Goal: Task Accomplishment & Management: Manage account settings

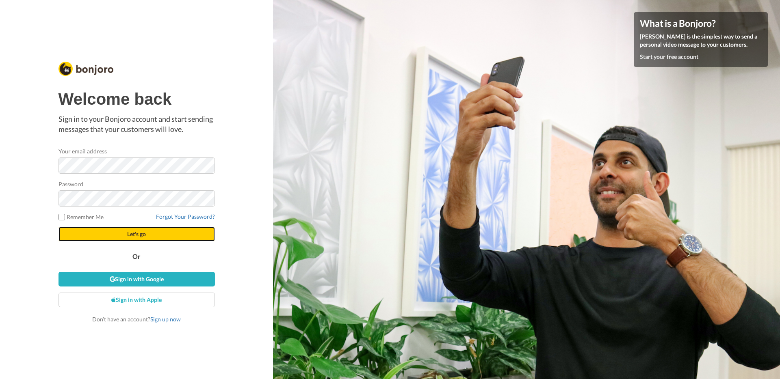
click at [139, 237] on span "Let's go" at bounding box center [136, 234] width 19 height 7
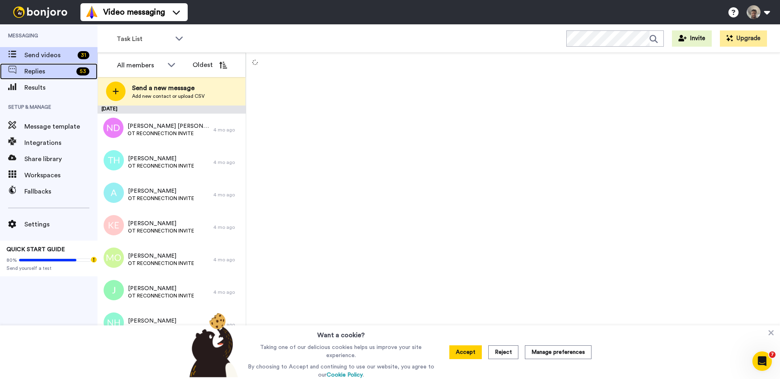
click at [50, 78] on div "Replies 53" at bounding box center [48, 71] width 97 height 16
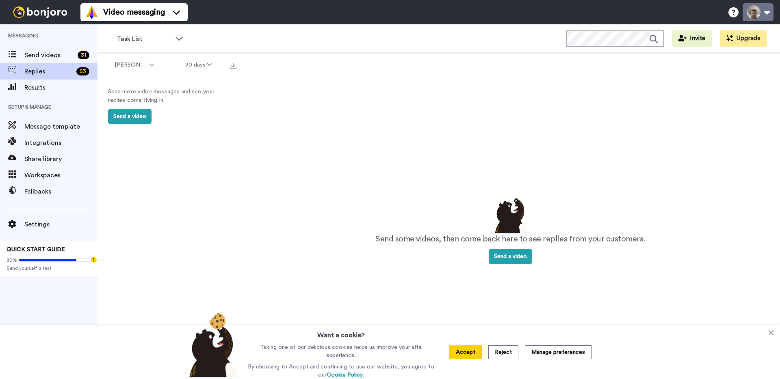
click at [763, 15] on button at bounding box center [757, 12] width 31 height 18
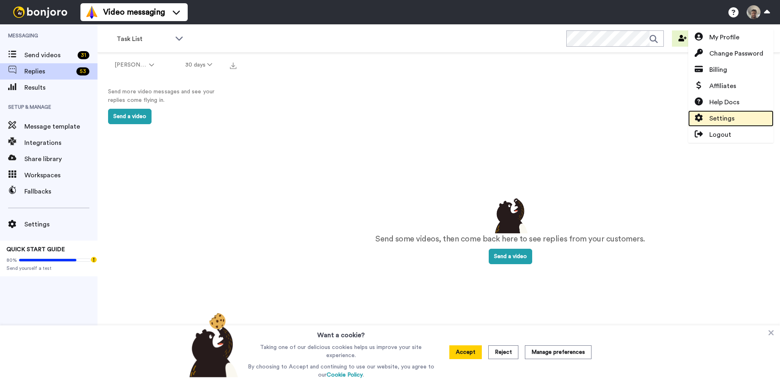
click at [733, 121] on span "Settings" at bounding box center [721, 119] width 25 height 10
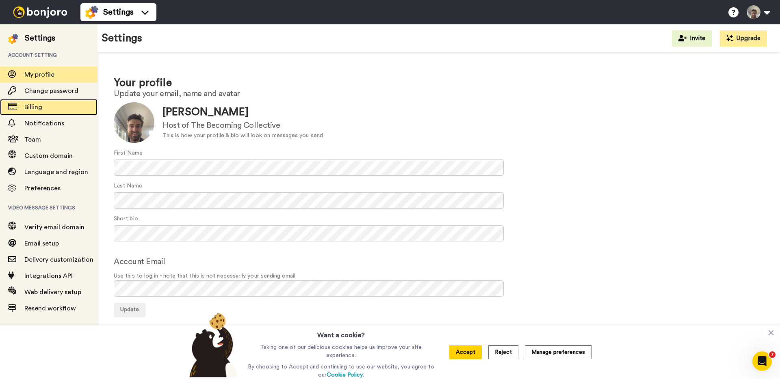
click at [70, 102] on span "Billing" at bounding box center [60, 107] width 73 height 10
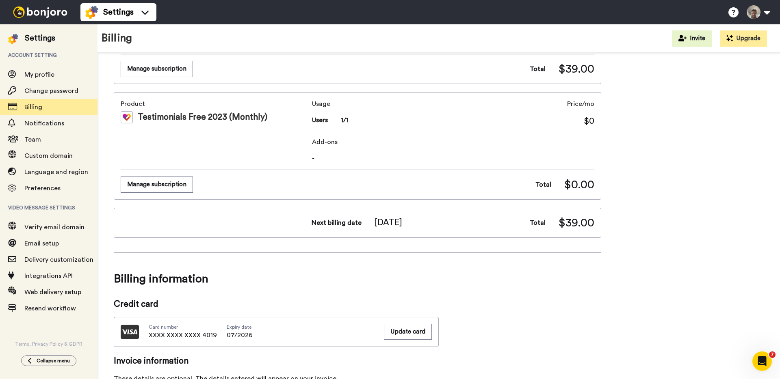
scroll to position [116, 0]
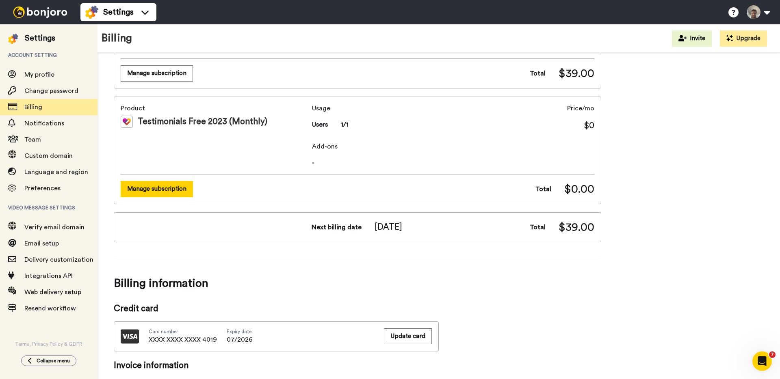
click at [162, 191] on button "Manage subscription" at bounding box center [157, 189] width 72 height 16
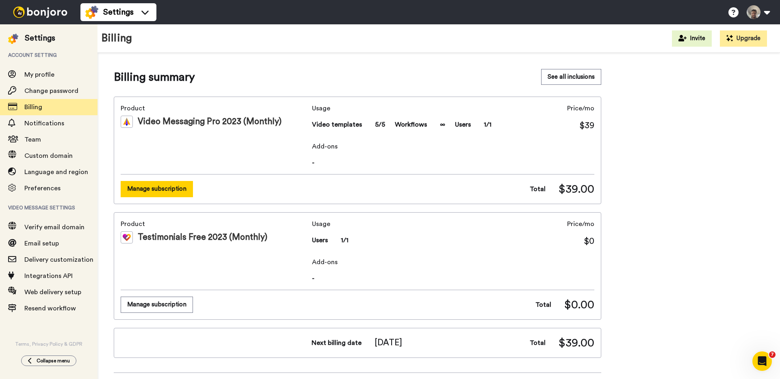
click at [175, 191] on button "Manage subscription" at bounding box center [157, 189] width 72 height 16
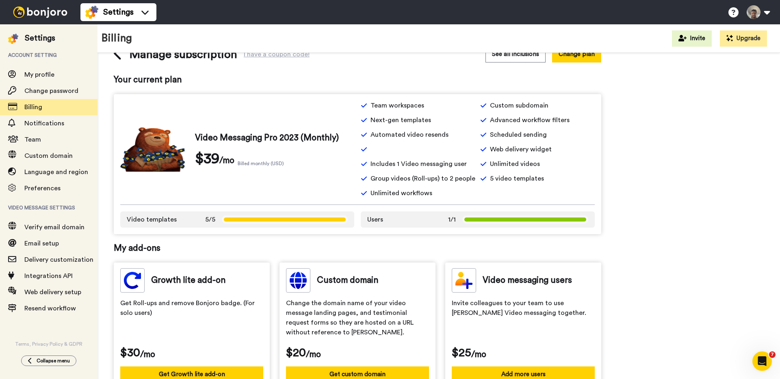
scroll to position [232, 0]
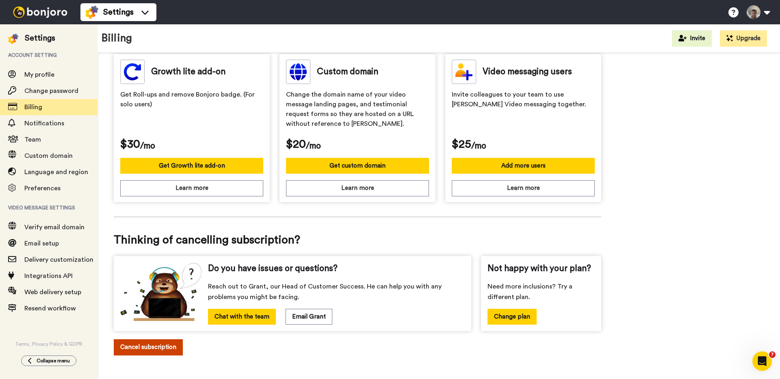
click at [171, 349] on button "Cancel subscription" at bounding box center [148, 348] width 69 height 16
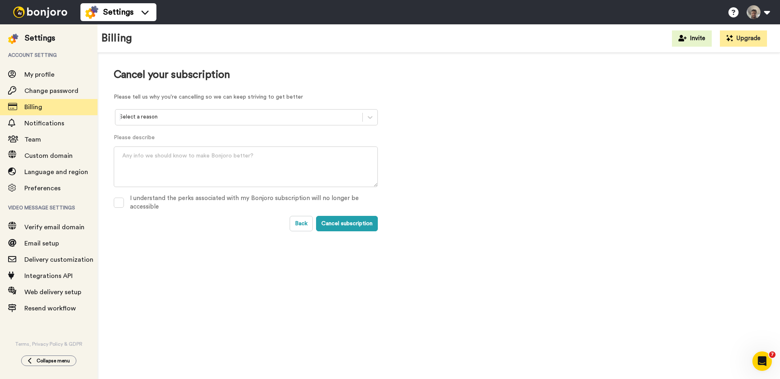
click at [212, 116] on div at bounding box center [238, 117] width 239 height 9
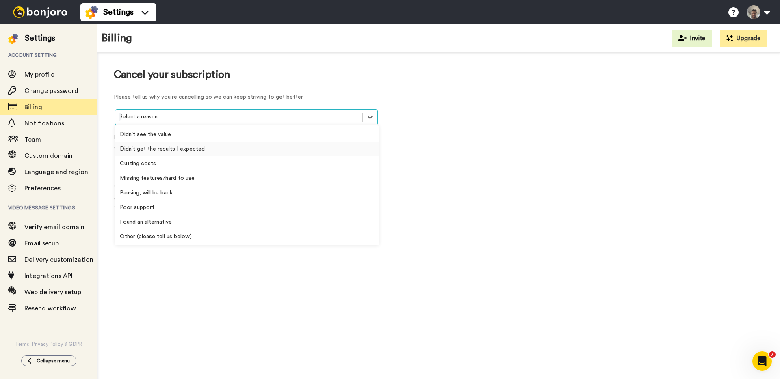
click at [210, 158] on div "Cutting costs" at bounding box center [247, 163] width 264 height 15
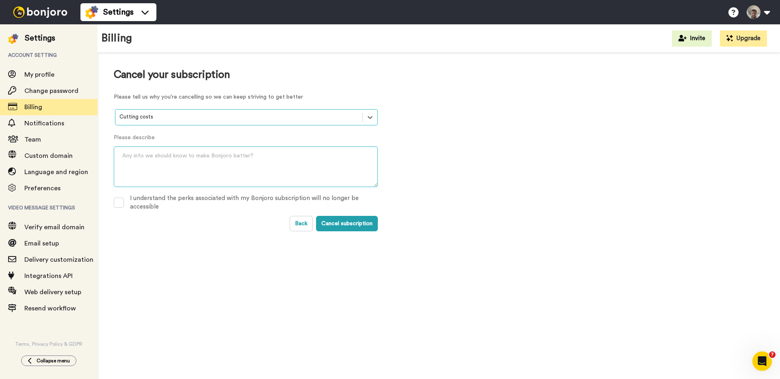
click at [205, 162] on textarea at bounding box center [246, 167] width 264 height 41
type textarea "I couldn't quite get it into my workflow to have the desired impact. I would li…"
click at [128, 204] on label "I understand the perks associated with my Bonjoro subscription will no longer b…" at bounding box center [246, 203] width 264 height 10
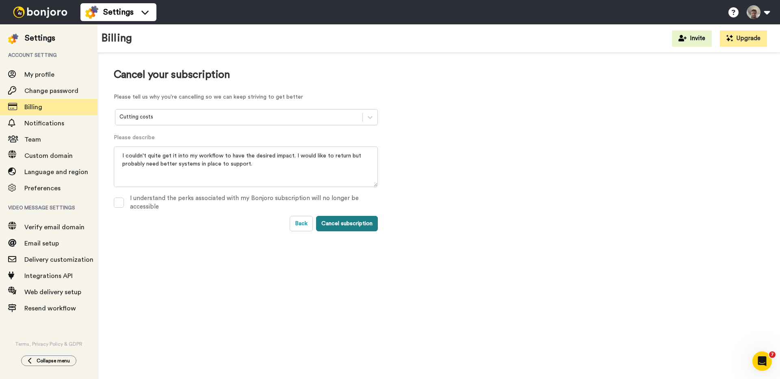
click at [373, 225] on button "Cancel subscription" at bounding box center [347, 223] width 62 height 15
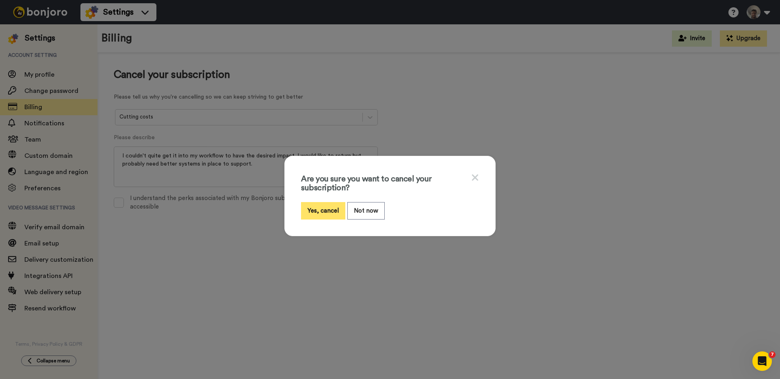
click at [322, 209] on button "Yes, cancel" at bounding box center [323, 210] width 44 height 17
